Goal: Communication & Community: Share content

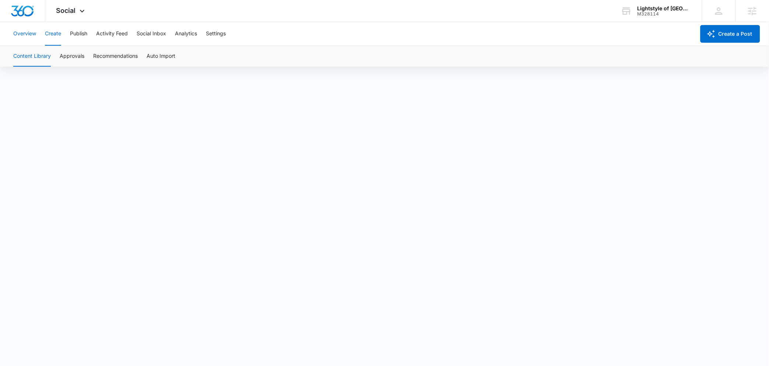
click at [24, 27] on button "Overview" at bounding box center [24, 34] width 23 height 24
click at [27, 35] on button "Overview" at bounding box center [24, 34] width 23 height 24
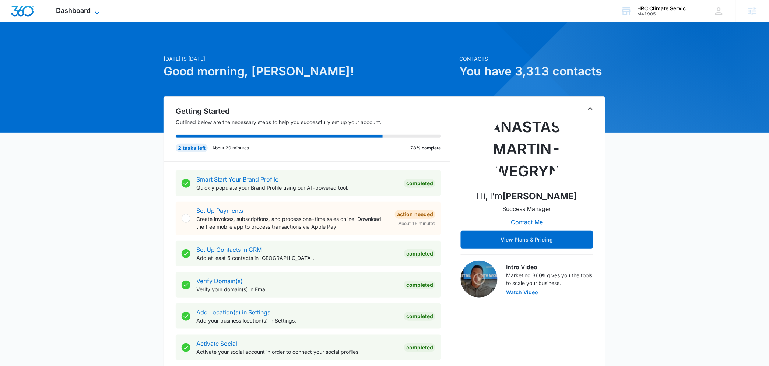
click at [85, 7] on span "Dashboard" at bounding box center [73, 11] width 35 height 8
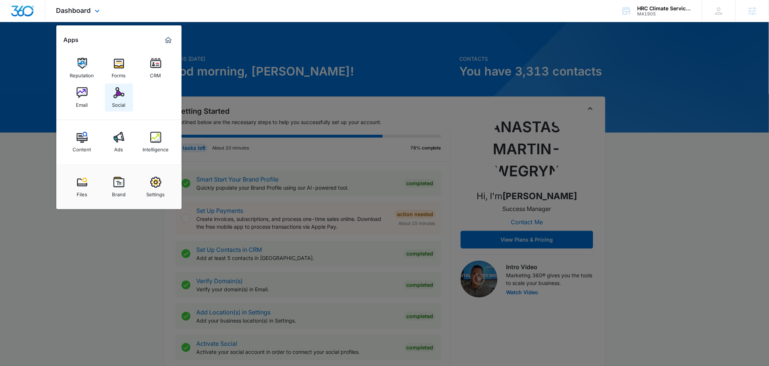
click at [120, 99] on div "Social" at bounding box center [118, 103] width 13 height 10
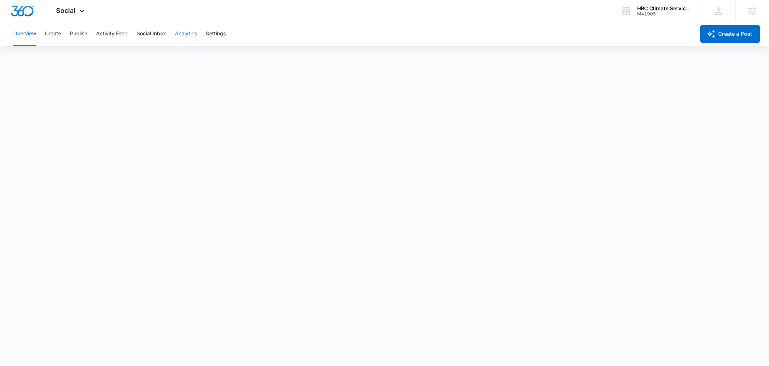
click at [197, 29] on button "Analytics" at bounding box center [186, 34] width 22 height 24
click at [213, 61] on button "Ad Analytics" at bounding box center [208, 56] width 31 height 21
click at [232, 61] on div "Account Post Insights Community Hashtag Content Tag Ad Analytics Reports" at bounding box center [384, 56] width 751 height 21
click at [238, 58] on button "Reports" at bounding box center [242, 56] width 19 height 21
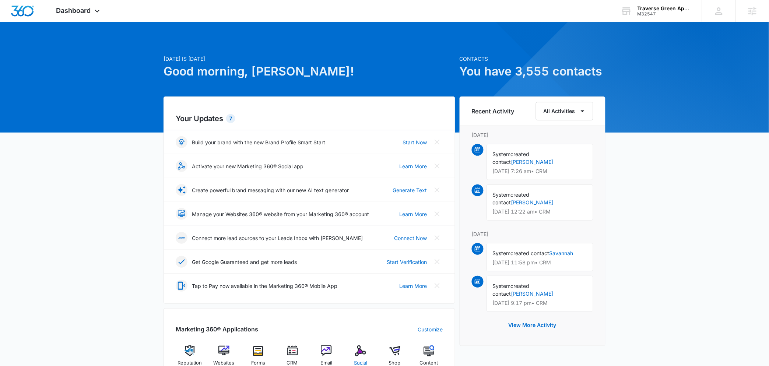
click at [367, 347] on div "Social" at bounding box center [360, 358] width 28 height 27
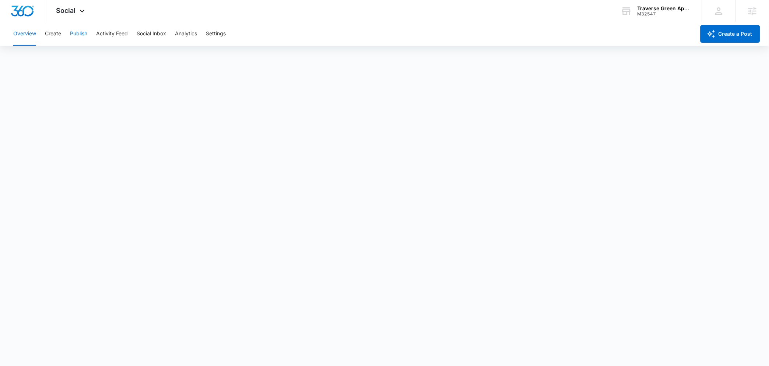
click at [86, 34] on button "Publish" at bounding box center [78, 34] width 17 height 24
click at [53, 39] on button "Create" at bounding box center [53, 34] width 16 height 24
click at [75, 52] on button "Approvals" at bounding box center [72, 56] width 25 height 21
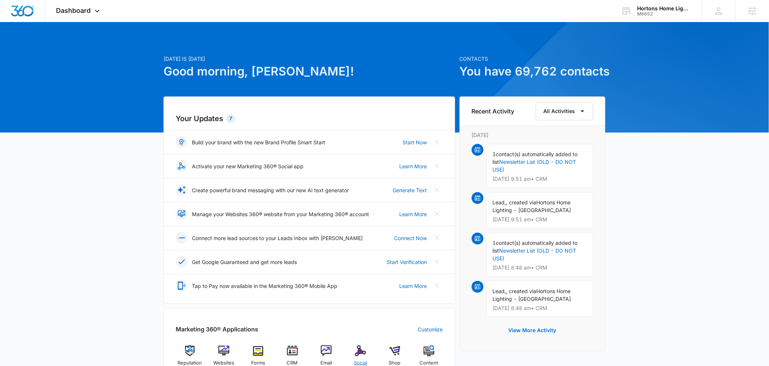
click at [360, 361] on span "Social" at bounding box center [360, 362] width 13 height 7
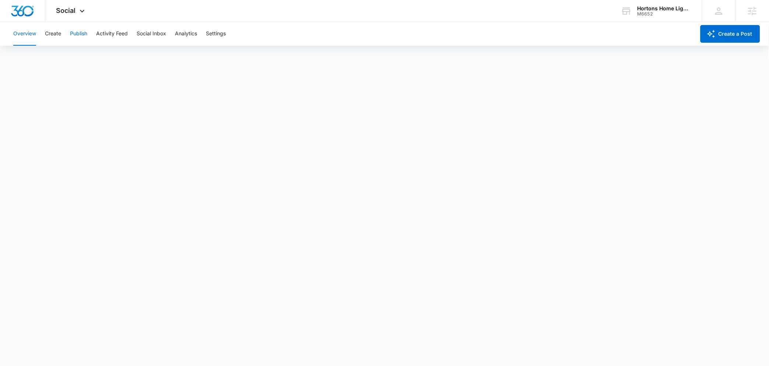
click at [74, 34] on button "Publish" at bounding box center [78, 34] width 17 height 24
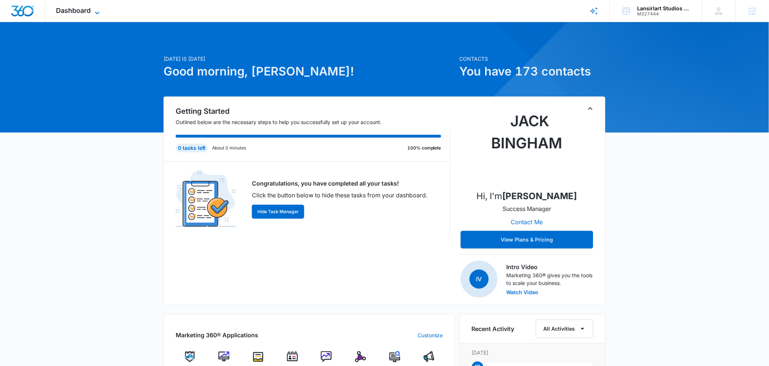
click at [75, 11] on span "Dashboard" at bounding box center [73, 11] width 35 height 8
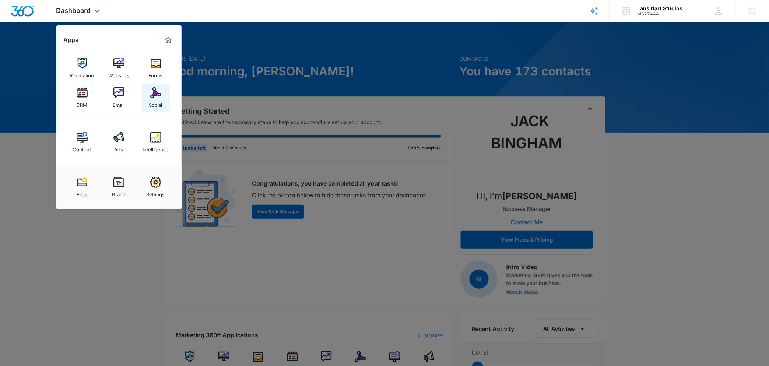
click at [157, 94] on img at bounding box center [155, 92] width 11 height 11
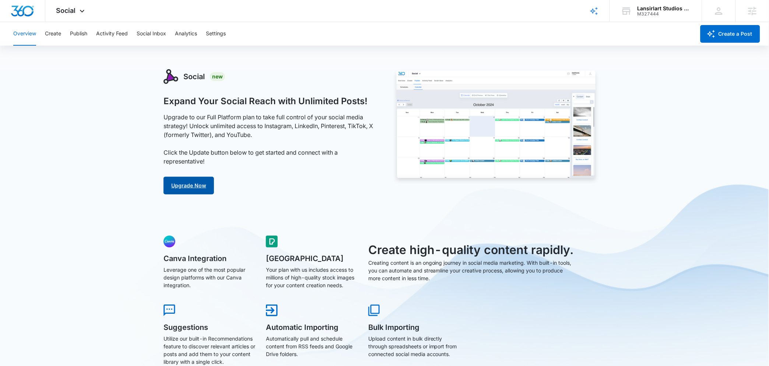
click at [187, 186] on link "Upgrade Now" at bounding box center [188, 186] width 50 height 18
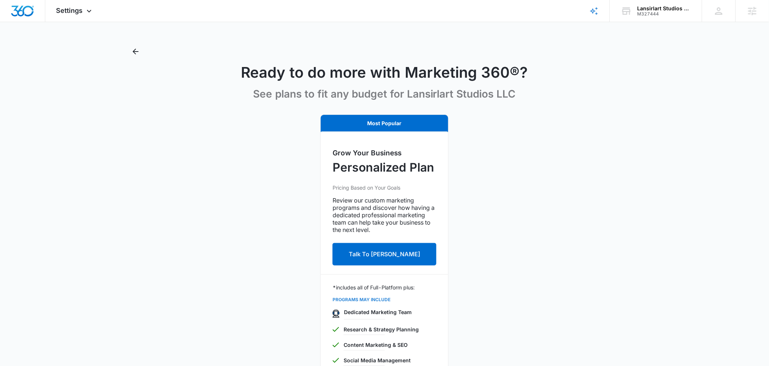
drag, startPoint x: 290, startPoint y: 221, endPoint x: 255, endPoint y: 212, distance: 36.1
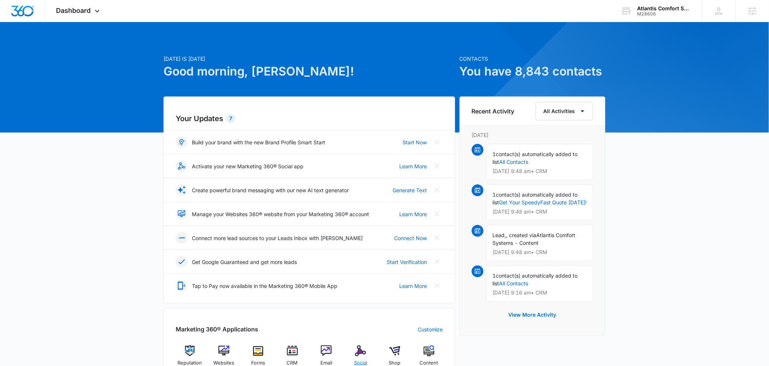
click at [362, 352] on img at bounding box center [360, 350] width 11 height 11
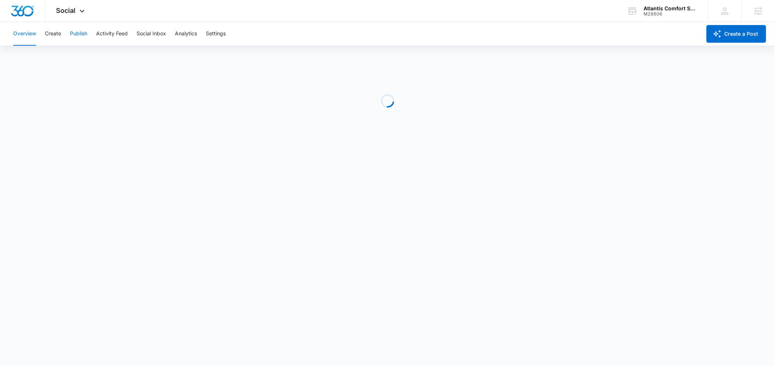
click at [81, 34] on button "Publish" at bounding box center [78, 34] width 17 height 24
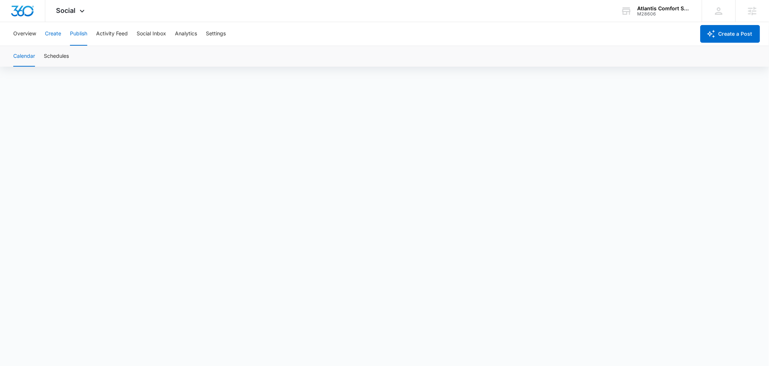
click at [57, 39] on button "Create" at bounding box center [53, 34] width 16 height 24
click at [70, 56] on button "Approvals" at bounding box center [72, 56] width 25 height 21
click at [82, 35] on button "Publish" at bounding box center [78, 34] width 17 height 24
click at [54, 56] on button "Schedules" at bounding box center [56, 56] width 25 height 21
click at [37, 53] on div "Calendar Schedules" at bounding box center [384, 56] width 751 height 21
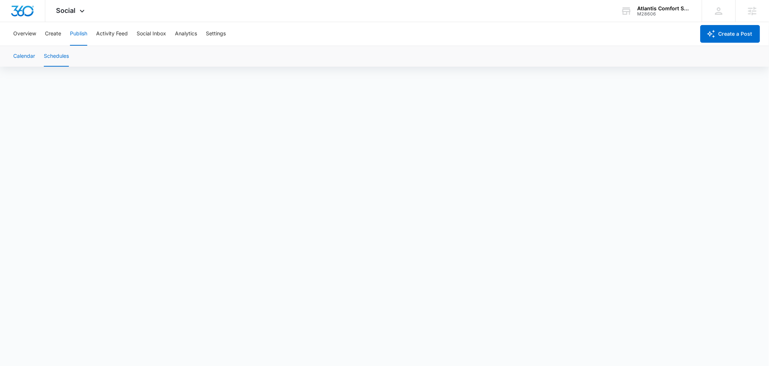
click at [29, 57] on button "Calendar" at bounding box center [24, 56] width 22 height 21
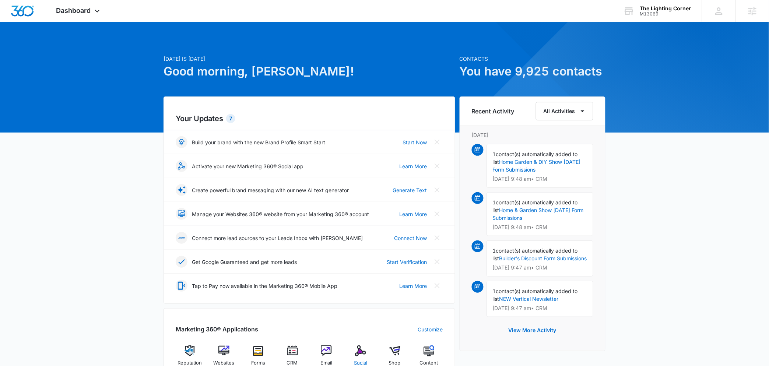
click at [360, 349] on img at bounding box center [360, 350] width 11 height 11
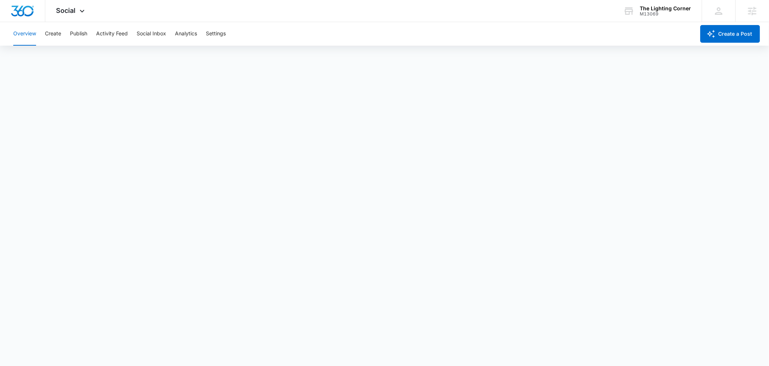
click at [67, 37] on div "Overview Create Publish Activity Feed Social Inbox Analytics Settings" at bounding box center [352, 34] width 686 height 24
click at [60, 36] on button "Create" at bounding box center [53, 34] width 16 height 24
click at [79, 57] on button "Approvals" at bounding box center [72, 56] width 25 height 21
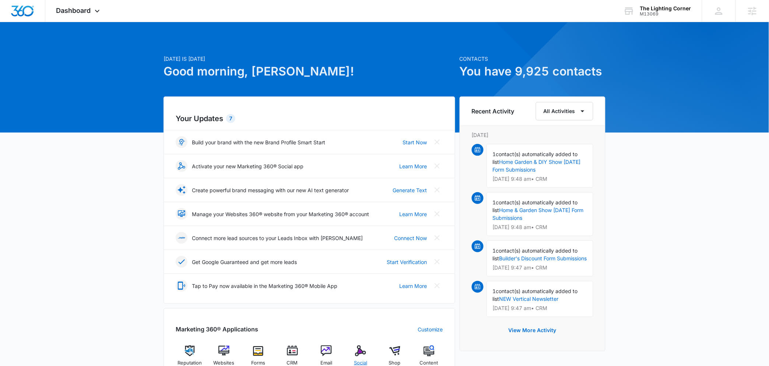
click at [360, 353] on img at bounding box center [360, 350] width 11 height 11
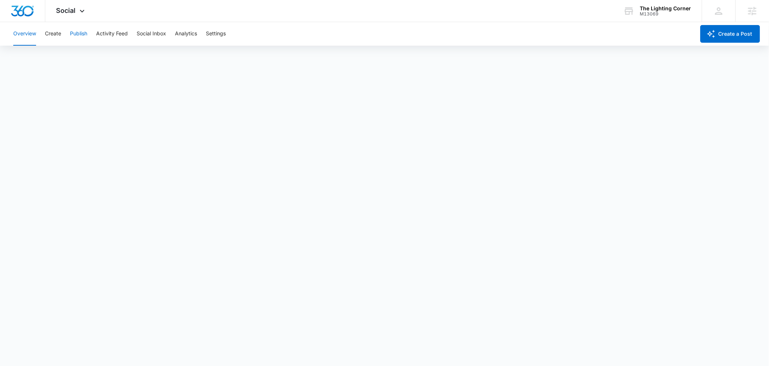
click at [84, 33] on button "Publish" at bounding box center [78, 34] width 17 height 24
